Goal: Task Accomplishment & Management: Complete application form

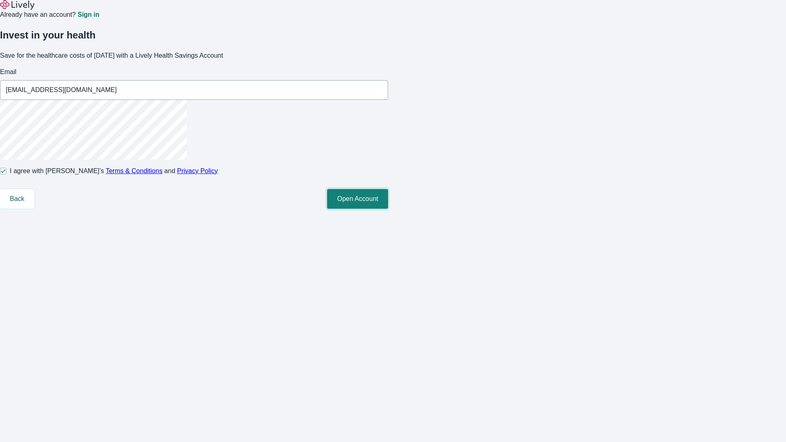
click at [388, 209] on button "Open Account" at bounding box center [357, 199] width 61 height 20
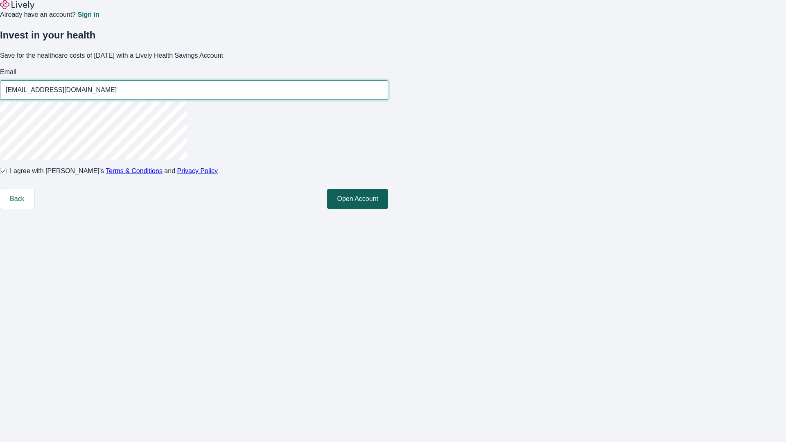
type input "[EMAIL_ADDRESS][DOMAIN_NAME]"
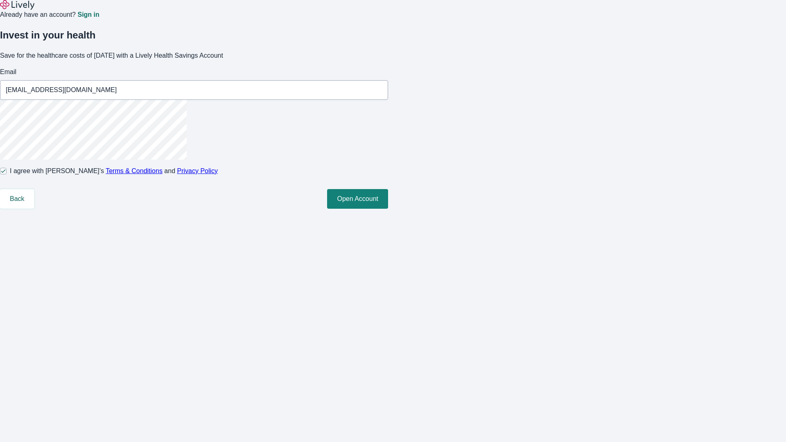
click at [7, 174] on input "I agree with Lively’s Terms & Conditions and Privacy Policy" at bounding box center [3, 171] width 7 height 7
checkbox input "false"
type input "Ricky_Dicki250814102547@yahoo.com"
click at [7, 174] on input "I agree with Lively’s Terms & Conditions and Privacy Policy" at bounding box center [3, 171] width 7 height 7
checkbox input "true"
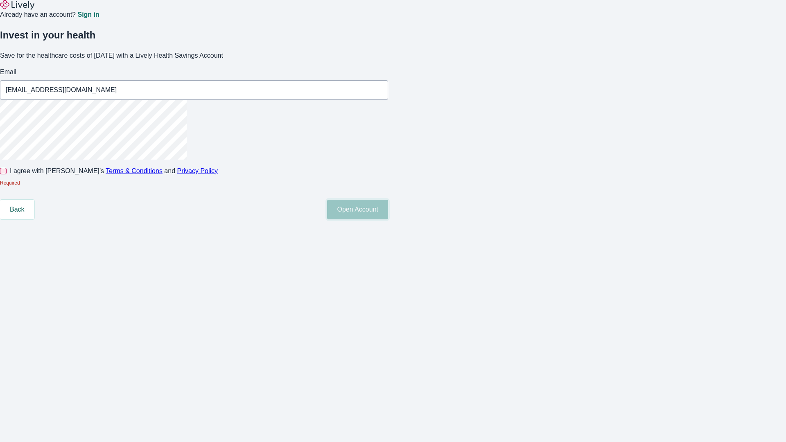
click at [388, 220] on button "Open Account" at bounding box center [357, 210] width 61 height 20
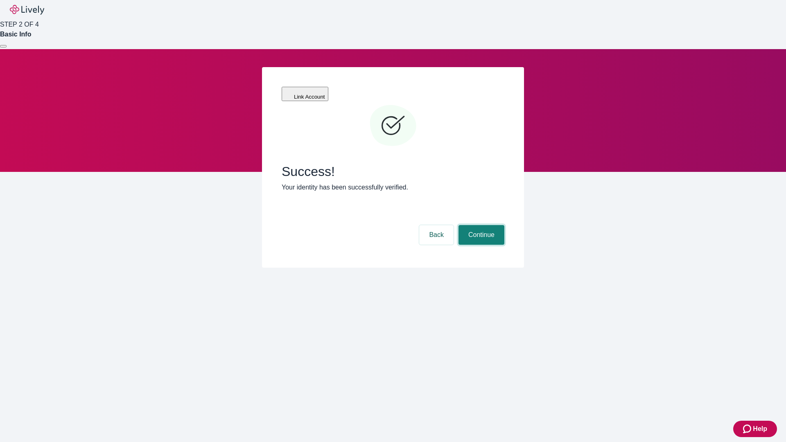
click at [480, 225] on button "Continue" at bounding box center [482, 235] width 46 height 20
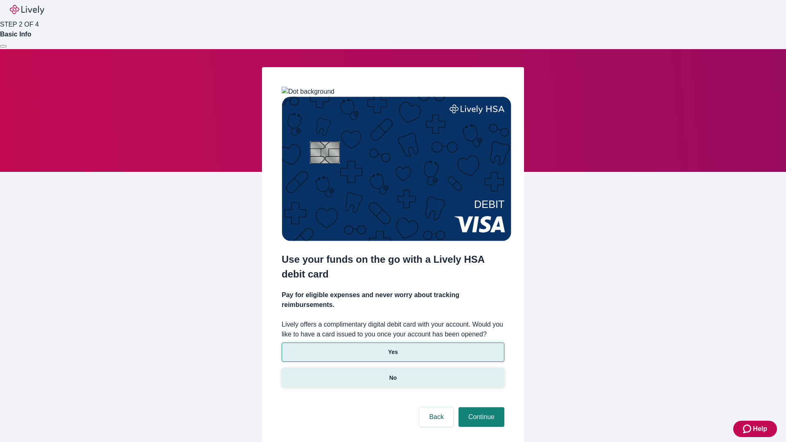
click at [393, 374] on p "No" at bounding box center [393, 378] width 8 height 9
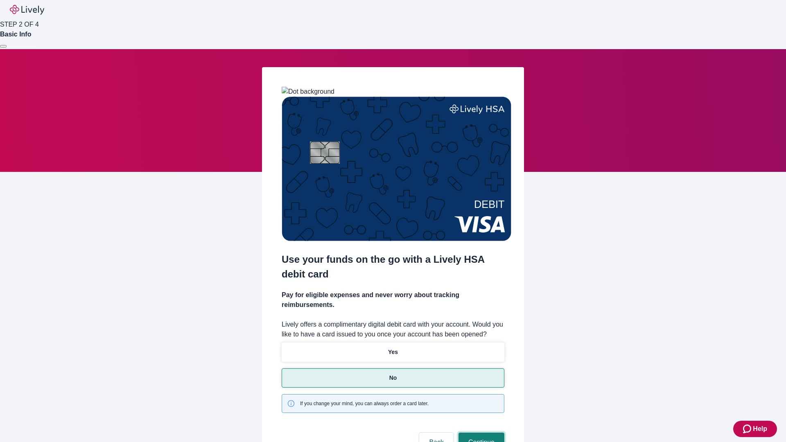
click at [480, 433] on button "Continue" at bounding box center [482, 443] width 46 height 20
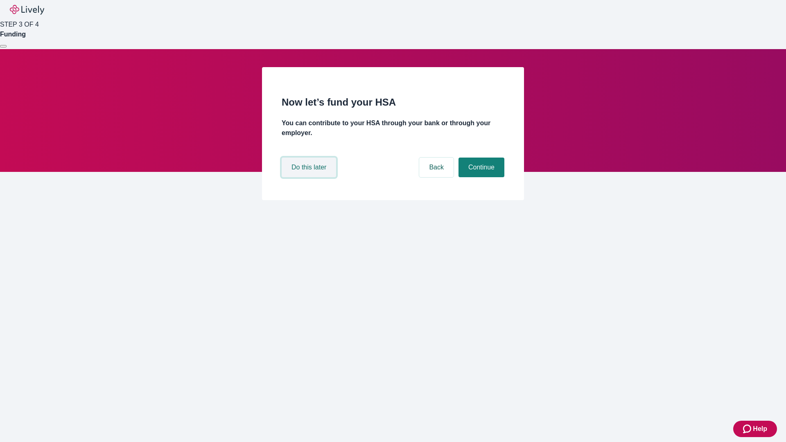
click at [310, 177] on button "Do this later" at bounding box center [309, 168] width 54 height 20
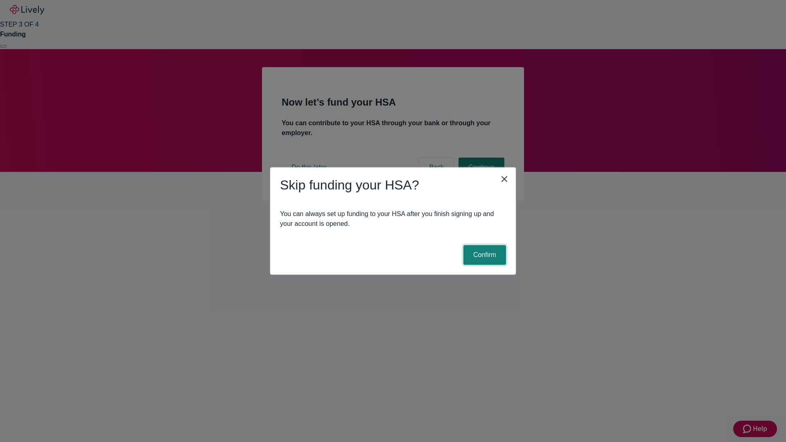
click at [484, 255] on button "Confirm" at bounding box center [485, 255] width 43 height 20
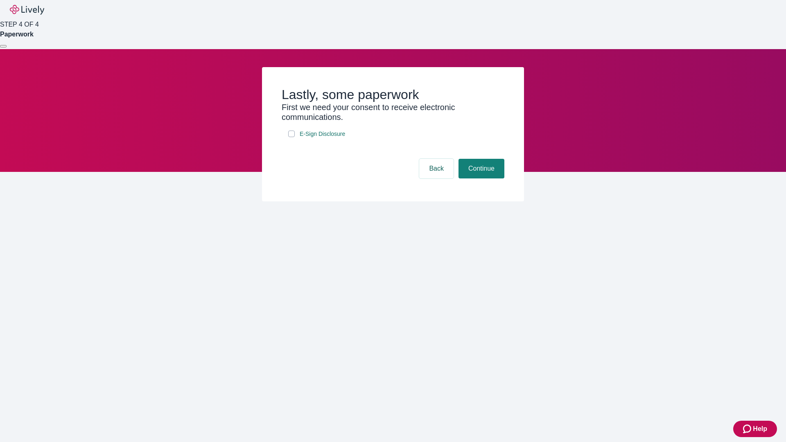
click at [292, 137] on input "E-Sign Disclosure" at bounding box center [291, 134] width 7 height 7
checkbox input "true"
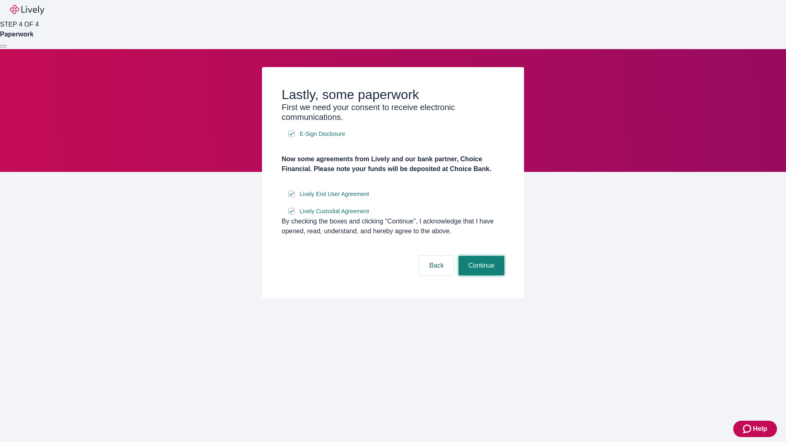
click at [480, 276] on button "Continue" at bounding box center [482, 266] width 46 height 20
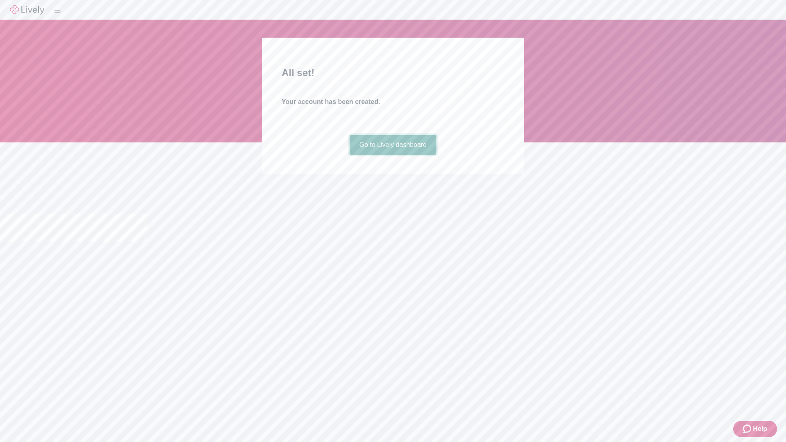
click at [393, 155] on link "Go to Lively dashboard" at bounding box center [393, 145] width 87 height 20
